Goal: Task Accomplishment & Management: Complete application form

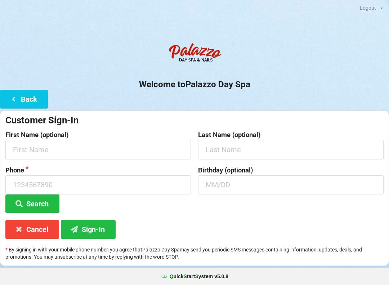
click at [129, 94] on div "Welcome to Palazzo Day Spa Back Customer Sign-In First Name (optional) Last Nam…" at bounding box center [194, 152] width 389 height 226
click at [29, 94] on button "Back" at bounding box center [24, 99] width 48 height 18
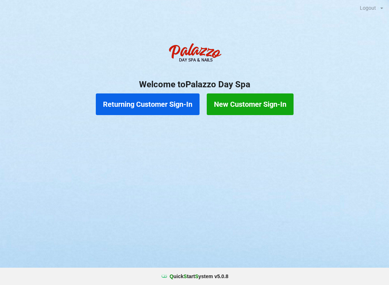
click at [126, 109] on button "Returning Customer Sign-In" at bounding box center [148, 104] width 104 height 22
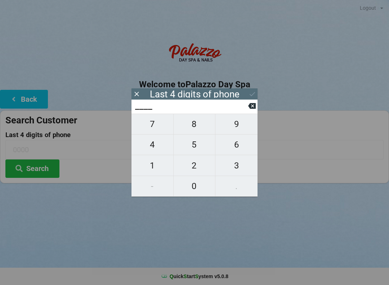
click at [194, 163] on span "2" at bounding box center [195, 165] width 42 height 15
type input "2___"
click at [200, 124] on span "8" at bounding box center [195, 123] width 42 height 15
type input "28__"
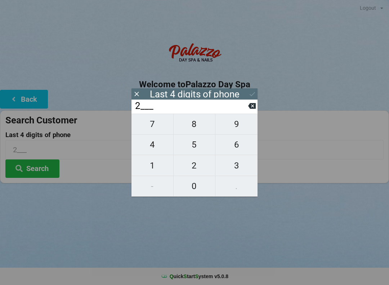
type input "28__"
click at [159, 159] on button "1" at bounding box center [153, 165] width 42 height 21
type input "281_"
click at [240, 150] on span "6" at bounding box center [237, 144] width 42 height 15
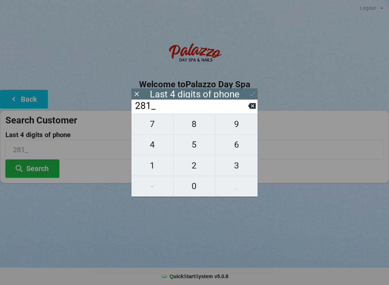
type input "2816"
click at [255, 93] on icon at bounding box center [253, 94] width 8 height 8
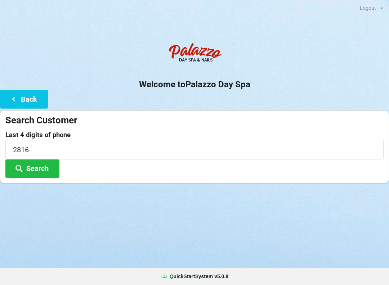
click at [53, 167] on button "Search" at bounding box center [32, 168] width 54 height 18
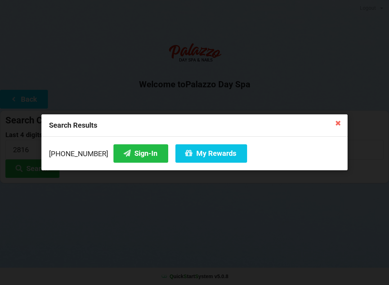
click at [134, 150] on button "Sign-In" at bounding box center [141, 153] width 55 height 18
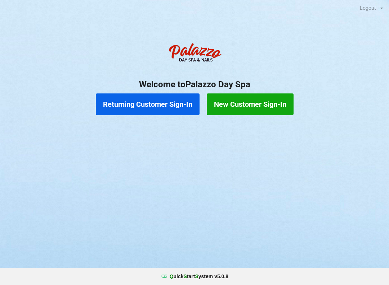
click at [277, 103] on button "New Customer Sign-In" at bounding box center [250, 104] width 87 height 22
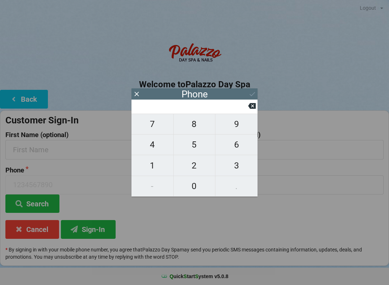
click at [254, 111] on button at bounding box center [252, 106] width 8 height 10
click at [140, 97] on icon at bounding box center [137, 94] width 8 height 8
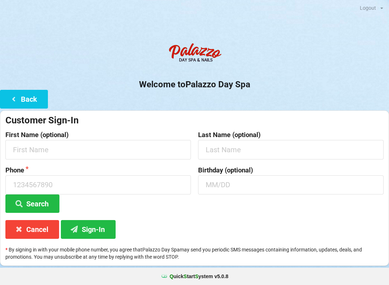
click at [34, 93] on button "Back" at bounding box center [24, 99] width 48 height 18
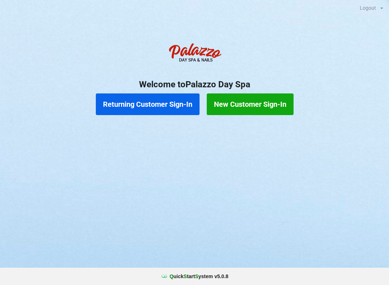
click at [171, 107] on button "Returning Customer Sign-In" at bounding box center [148, 104] width 104 height 22
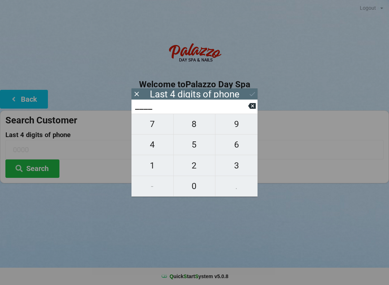
click at [238, 166] on span "3" at bounding box center [237, 165] width 42 height 15
type input "3___"
click at [191, 189] on span "0" at bounding box center [195, 185] width 42 height 15
type input "30__"
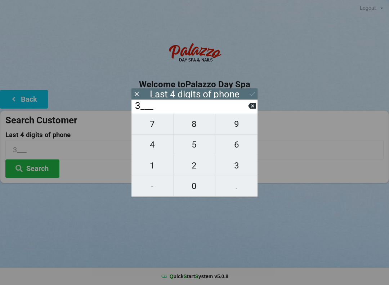
type input "30__"
click at [238, 162] on span "3" at bounding box center [237, 165] width 42 height 15
type input "303_"
click at [159, 124] on span "7" at bounding box center [153, 123] width 42 height 15
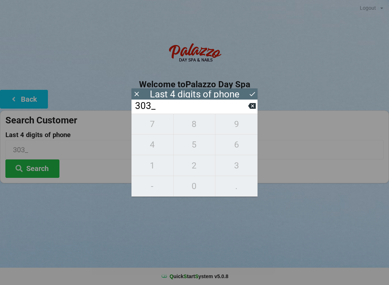
type input "3037"
click at [256, 96] on icon at bounding box center [253, 94] width 8 height 8
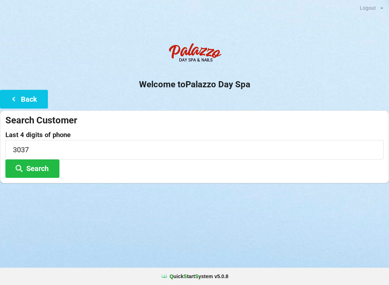
click at [46, 168] on button "Search" at bounding box center [32, 168] width 54 height 18
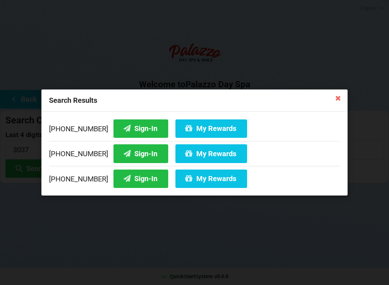
click at [139, 179] on button "Sign-In" at bounding box center [141, 178] width 55 height 18
